Goal: Task Accomplishment & Management: Use online tool/utility

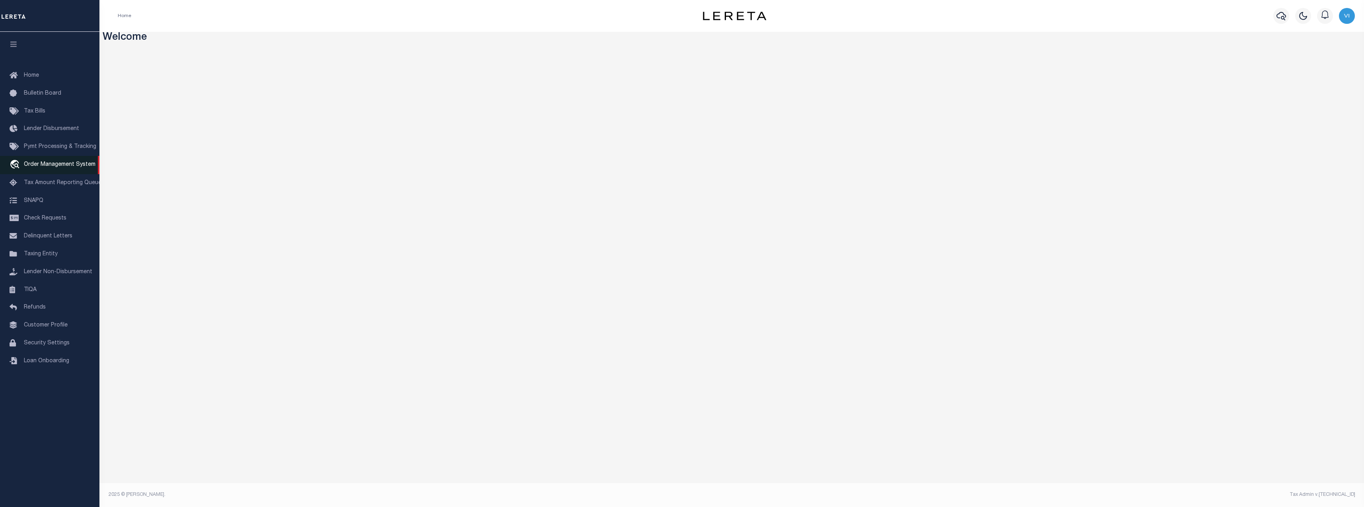
click at [41, 165] on span "Order Management System" at bounding box center [60, 165] width 72 height 6
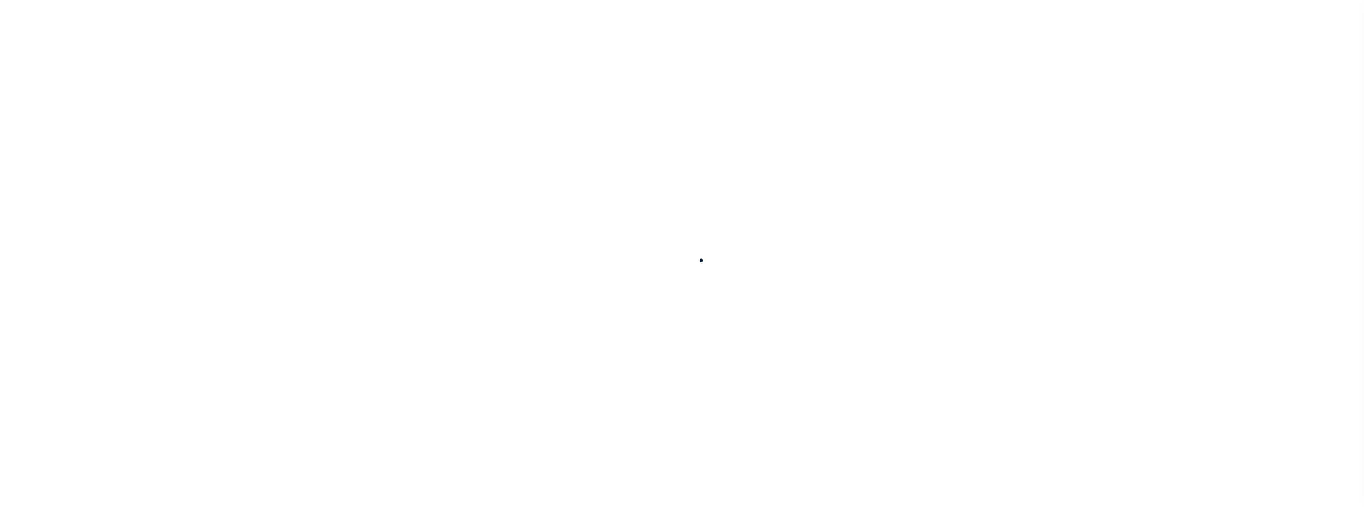
select select "200"
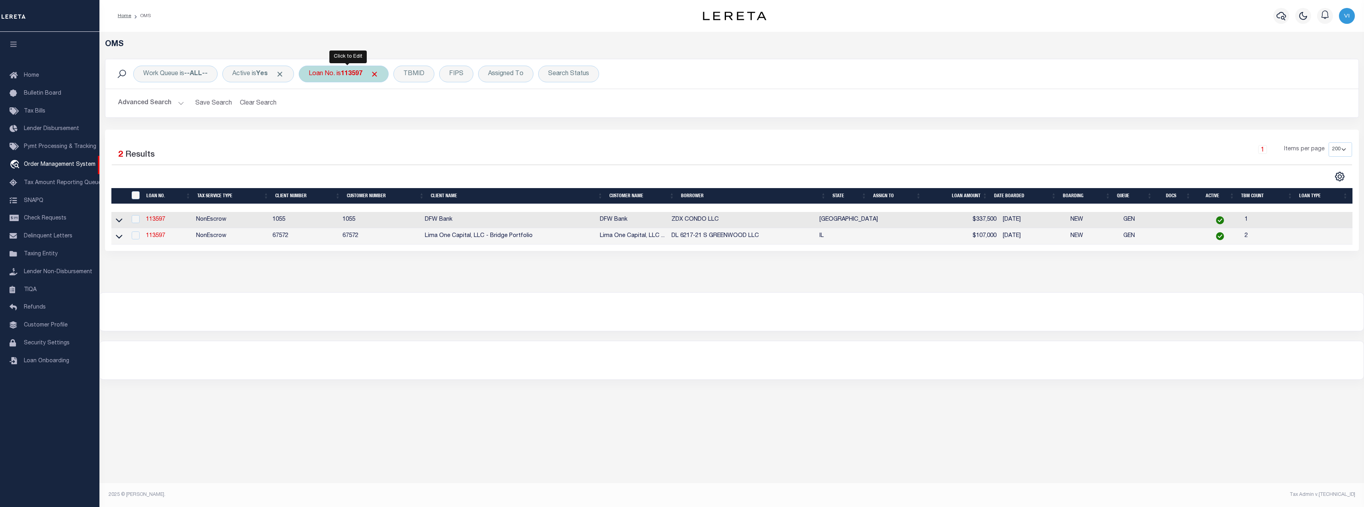
click at [355, 77] on b "113597" at bounding box center [351, 74] width 21 height 6
type input "148865-933"
